Goal: Task Accomplishment & Management: Complete application form

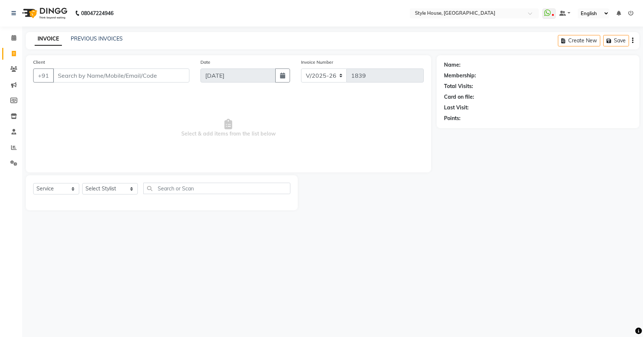
select select "4237"
select select "service"
click at [15, 116] on icon at bounding box center [14, 116] width 6 height 6
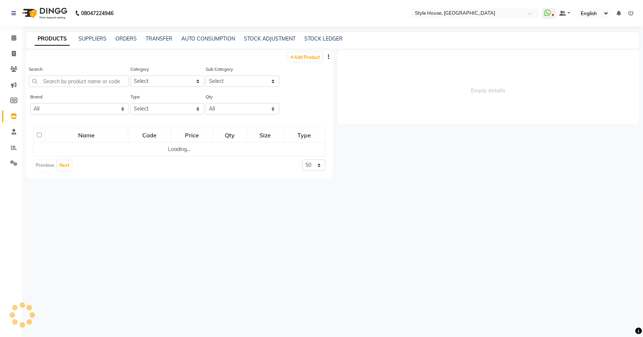
select select
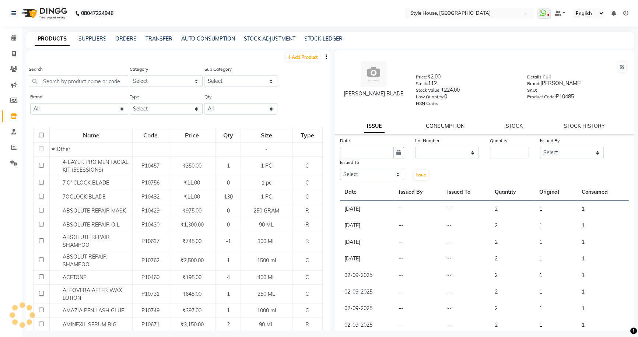
click at [443, 125] on link "CONSUMPTION" at bounding box center [445, 126] width 38 height 7
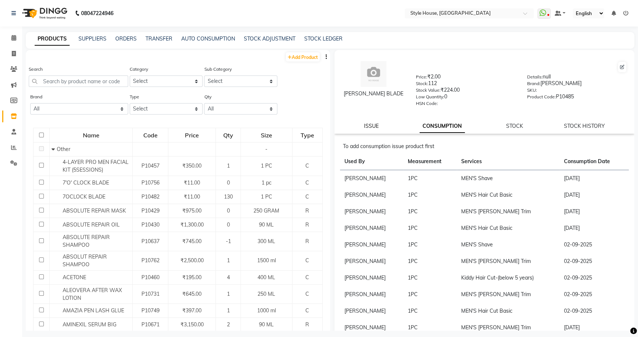
click at [371, 126] on link "ISSUE" at bounding box center [371, 126] width 15 height 7
select select
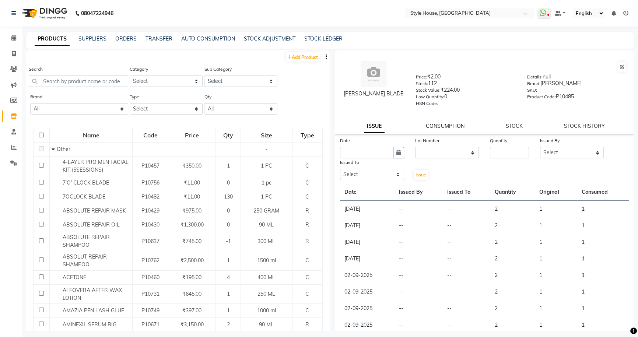
click at [450, 126] on link "CONSUMPTION" at bounding box center [445, 126] width 38 height 7
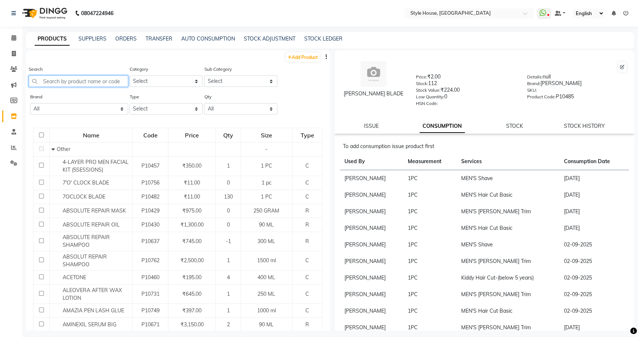
click at [88, 81] on input "text" at bounding box center [78, 81] width 99 height 11
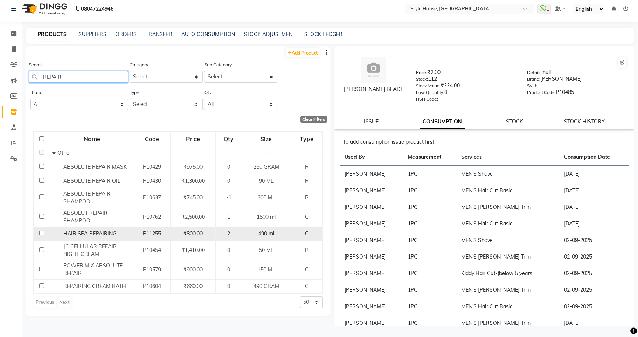
scroll to position [5, 0]
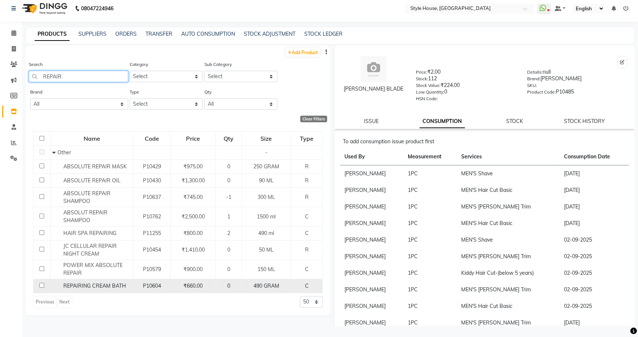
type input "REPAIR"
click at [41, 286] on input "checkbox" at bounding box center [41, 285] width 5 height 5
checkbox input "true"
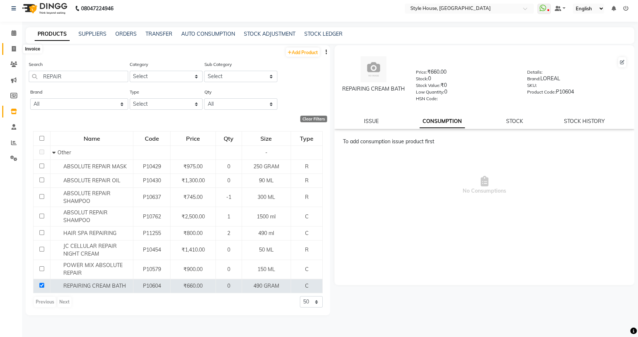
click at [13, 48] on icon at bounding box center [14, 49] width 4 height 6
select select "service"
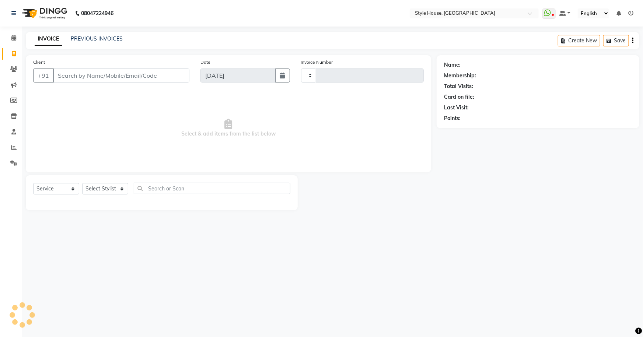
type input "1839"
select select "4237"
click at [17, 116] on span at bounding box center [13, 116] width 13 height 8
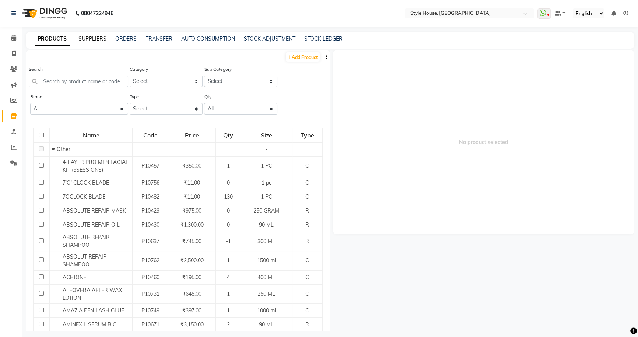
click at [88, 38] on link "SUPPLIERS" at bounding box center [92, 38] width 28 height 7
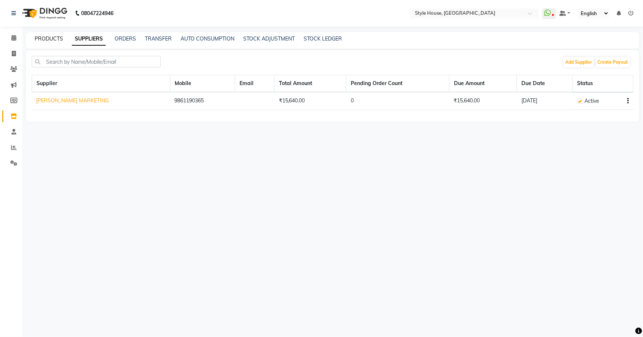
click at [54, 36] on link "PRODUCTS" at bounding box center [49, 38] width 28 height 7
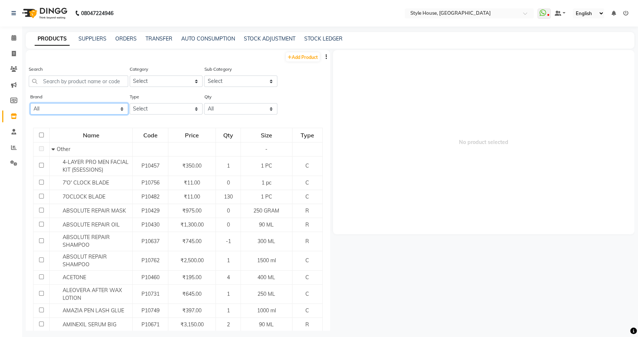
click at [88, 111] on select "All 03+ Aroma Aroma Magic Charcoal Ayurvedi Beardo Beaum Beaume Bed Sheet Biola…" at bounding box center [79, 108] width 98 height 11
click at [89, 108] on select "All 03+ Aroma Aroma Magic Charcoal Ayurvedi Beardo Beaum Beaume Bed Sheet Biola…" at bounding box center [79, 108] width 98 height 11
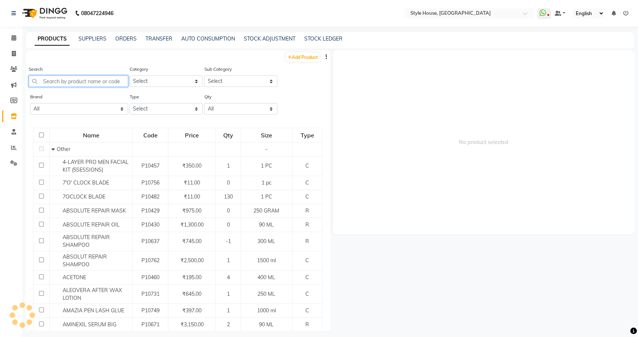
click at [98, 81] on input "text" at bounding box center [78, 81] width 99 height 11
click at [13, 115] on icon at bounding box center [14, 116] width 6 height 6
click at [289, 57] on link "Add Product" at bounding box center [303, 56] width 34 height 9
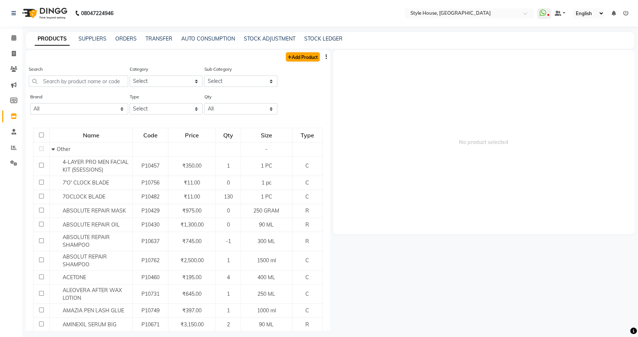
select select "true"
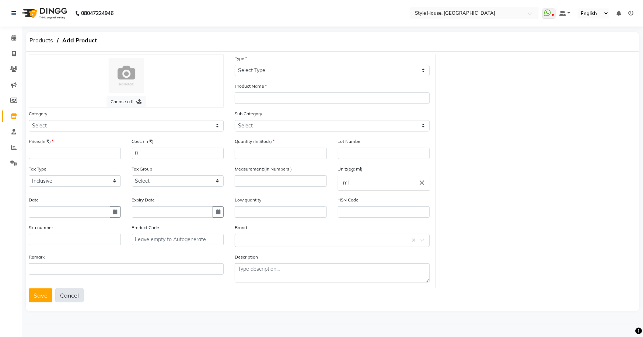
click at [71, 297] on button "Cancel" at bounding box center [69, 295] width 28 height 14
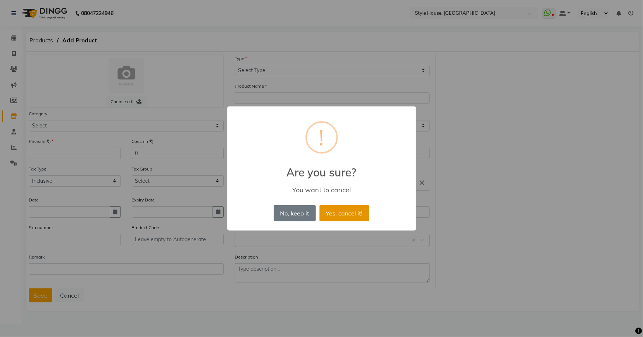
click at [340, 214] on button "Yes, cancel it!" at bounding box center [344, 213] width 50 height 16
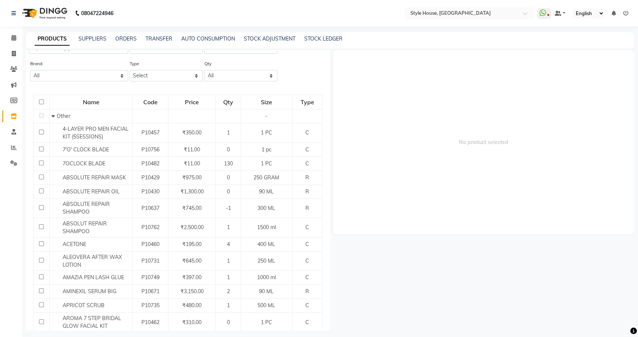
click at [464, 143] on span "No product selected" at bounding box center [483, 142] width 301 height 184
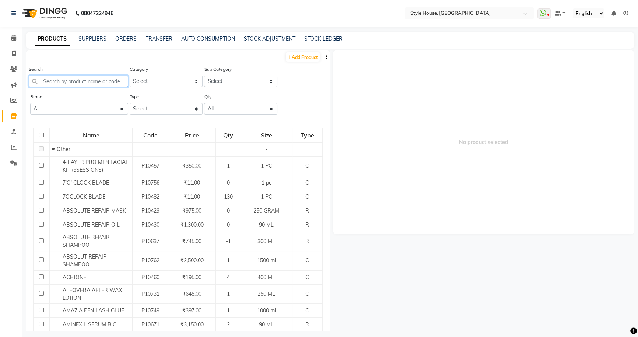
click at [75, 80] on input "text" at bounding box center [78, 81] width 99 height 11
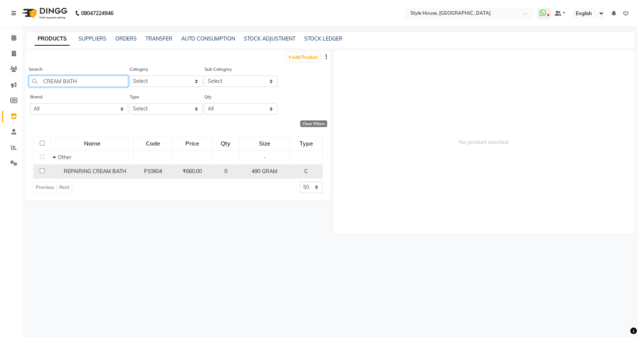
type input "CREAM BATH"
click at [43, 172] on input "checkbox" at bounding box center [42, 170] width 5 height 5
checkbox input "true"
select select
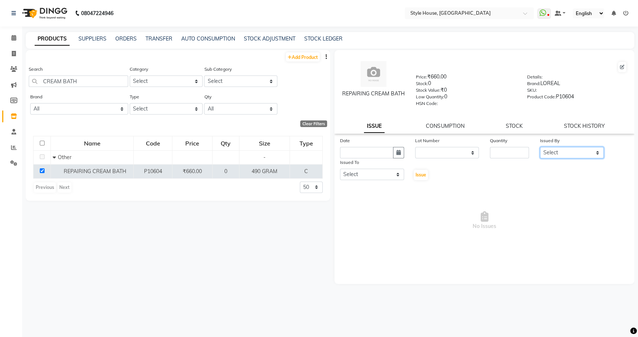
click at [555, 154] on select "Select [PERSON_NAME] [PERSON_NAME] [PERSON_NAME] [PERSON_NAME]([PERSON_NAME]) […" at bounding box center [572, 152] width 64 height 11
click at [509, 153] on input "number" at bounding box center [509, 152] width 39 height 11
click at [460, 156] on select "None" at bounding box center [447, 152] width 64 height 11
click at [376, 157] on input "text" at bounding box center [366, 152] width 53 height 11
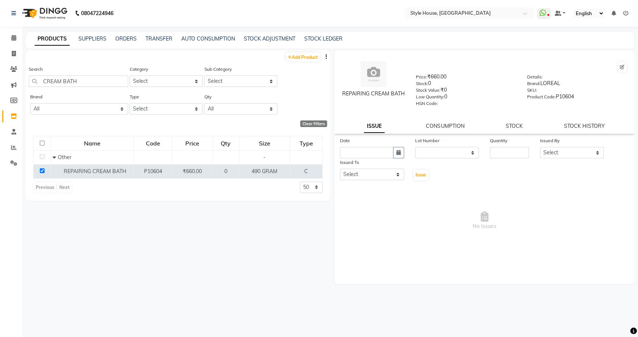
select select "9"
select select "2025"
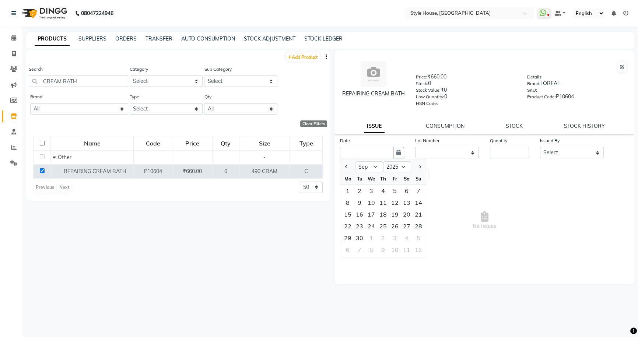
click at [453, 192] on span "No Issues" at bounding box center [484, 221] width 289 height 74
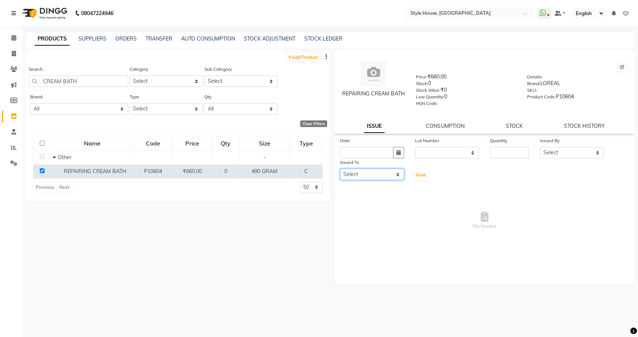
click at [396, 175] on select "Select [PERSON_NAME] [PERSON_NAME] [PERSON_NAME] [PERSON_NAME]([PERSON_NAME]) […" at bounding box center [372, 174] width 64 height 11
click at [12, 52] on icon at bounding box center [14, 54] width 4 height 6
select select "service"
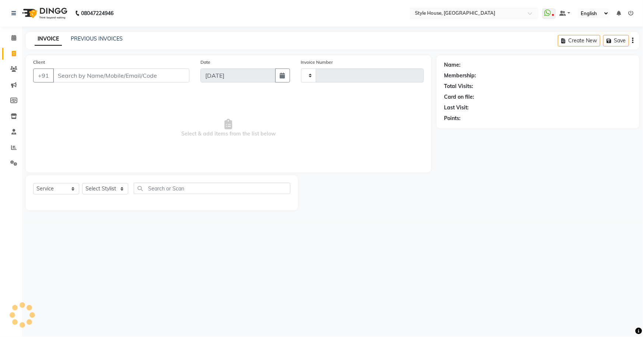
type input "1839"
select select "4237"
click at [99, 38] on link "PREVIOUS INVOICES" at bounding box center [97, 38] width 52 height 7
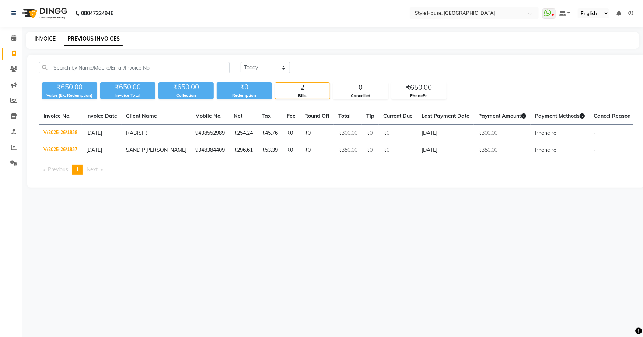
click at [49, 38] on link "INVOICE" at bounding box center [45, 38] width 21 height 7
select select "service"
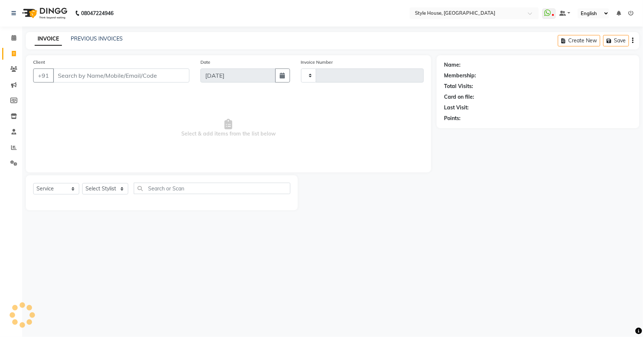
type input "1839"
select select "4237"
click at [71, 74] on input "Client" at bounding box center [121, 76] width 136 height 14
